Goal: Task Accomplishment & Management: Use online tool/utility

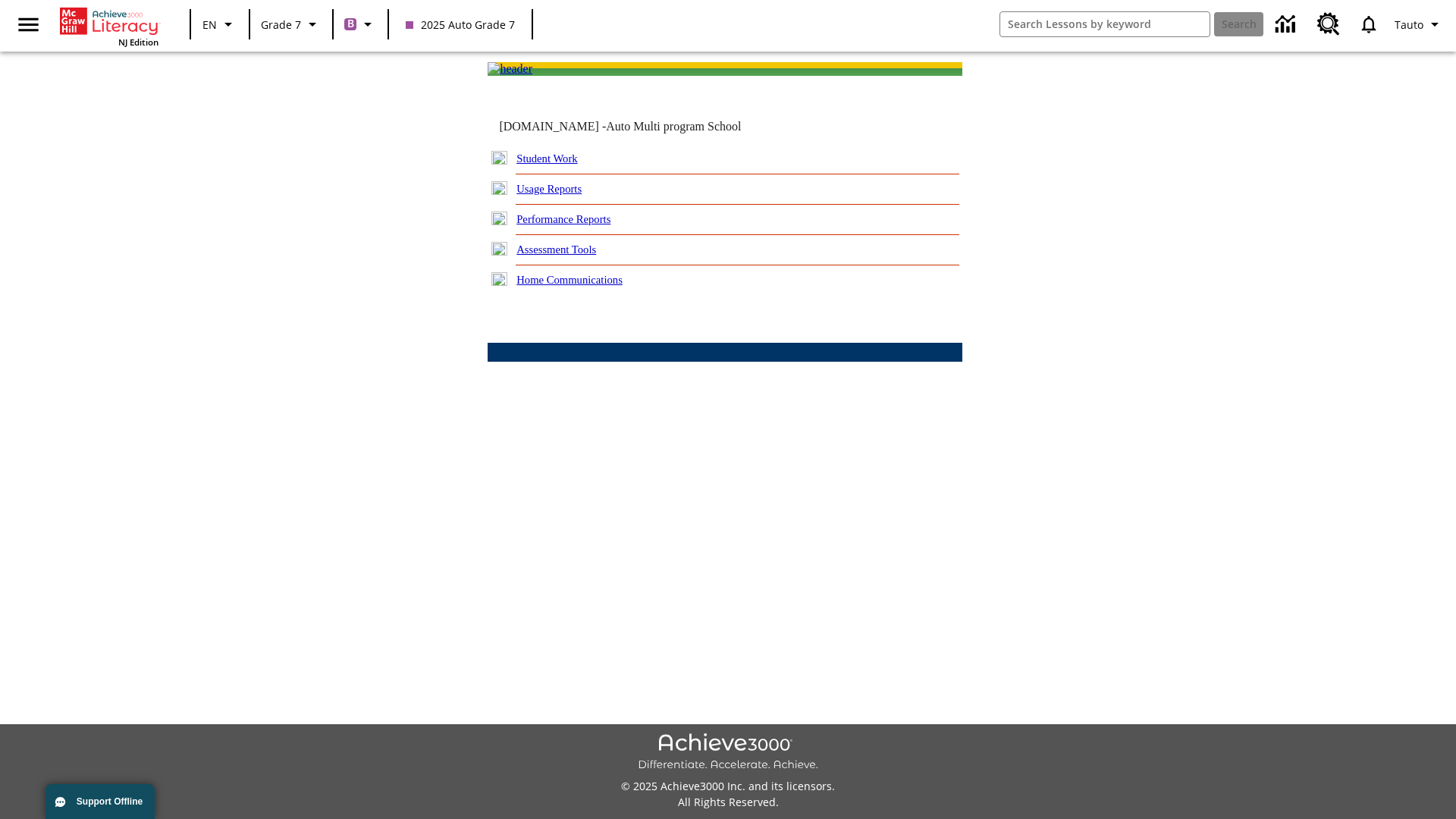
click at [580, 225] on link "Performance Reports" at bounding box center [563, 219] width 94 height 12
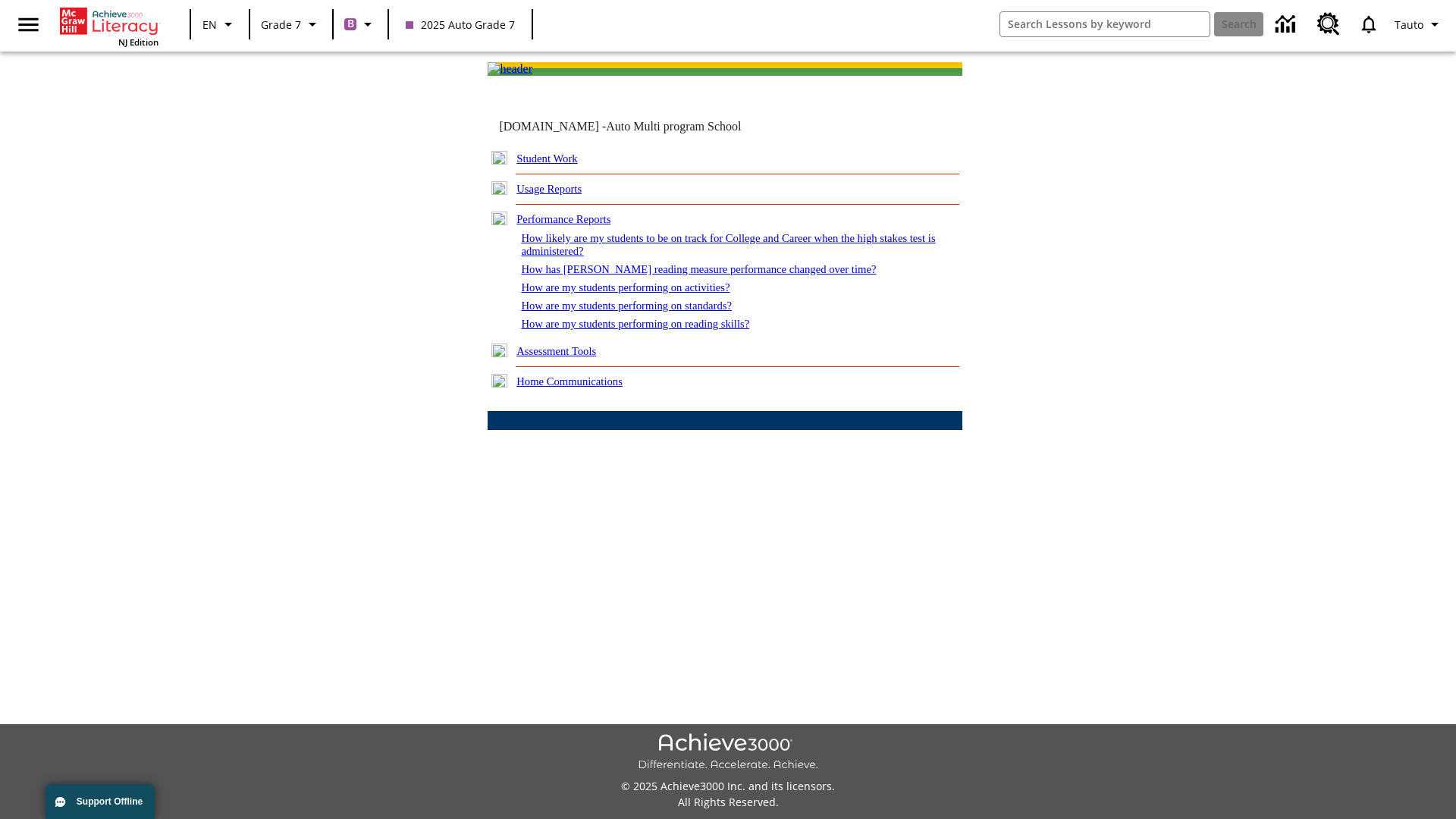
click at [650, 330] on link "How are my students performing on reading skills?" at bounding box center [635, 324] width 228 height 12
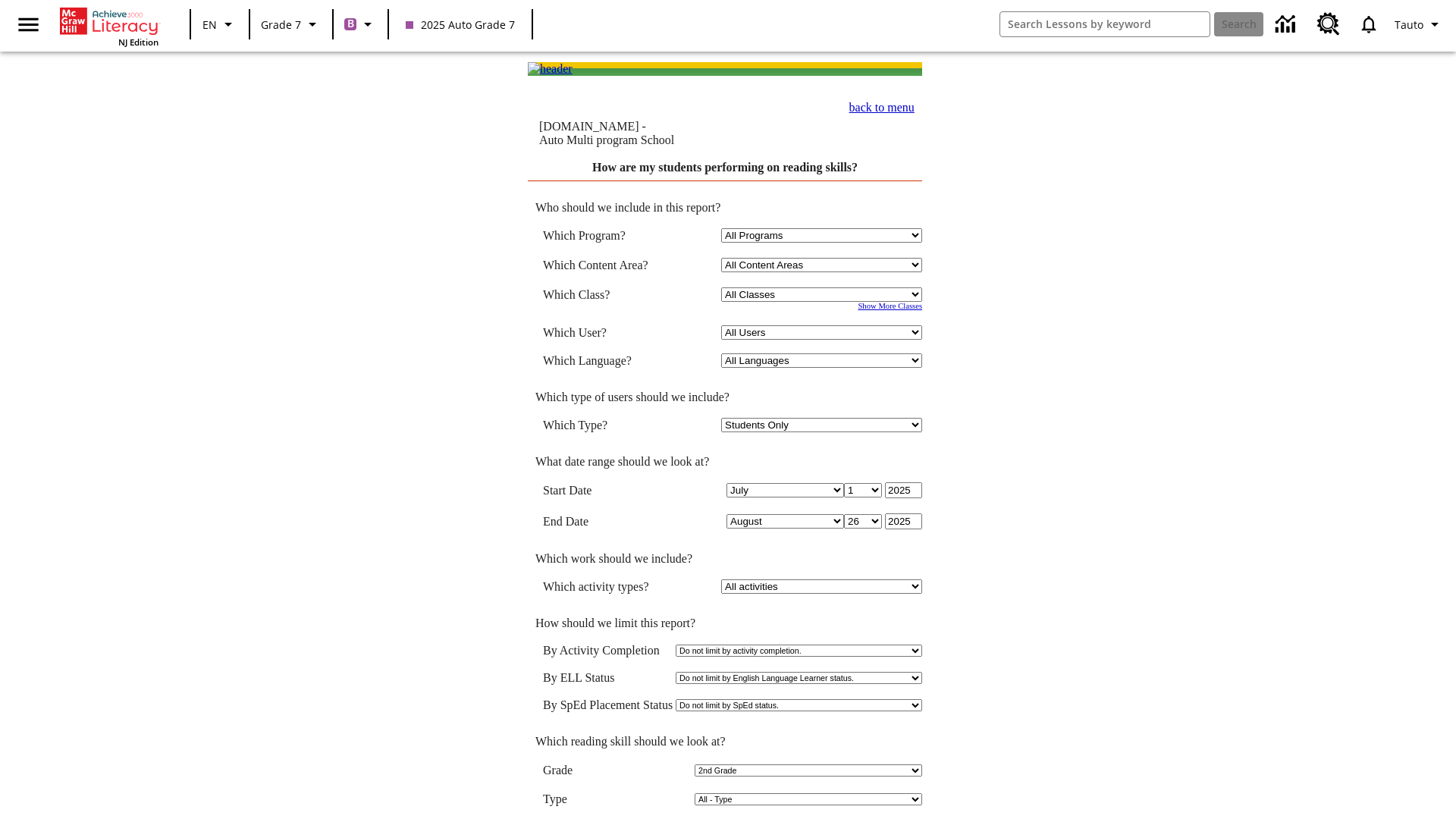
select select "2"
select select "2348140"
